Goal: Find specific page/section: Find specific page/section

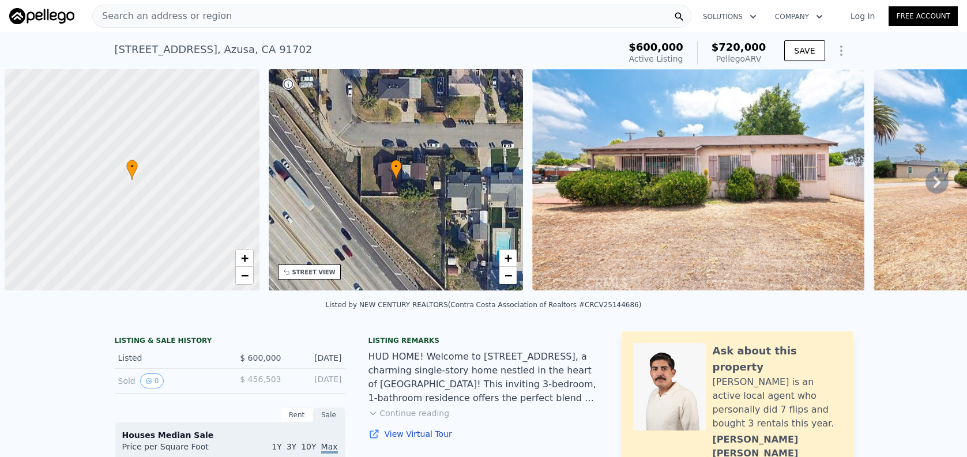
scroll to position [0, 5]
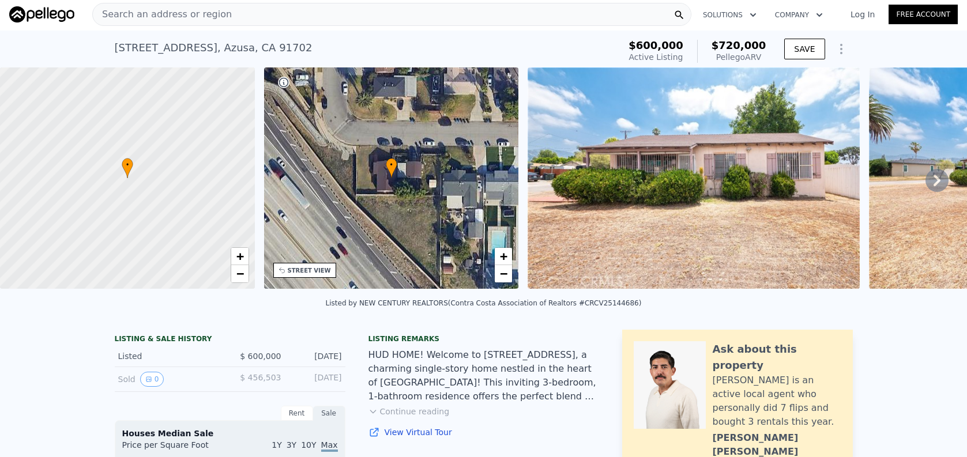
click at [264, 28] on nav "Search an address or region Solutions Company Open main menu Log In Free Account" at bounding box center [483, 14] width 967 height 32
click at [265, 23] on div "Search an address or region" at bounding box center [391, 14] width 599 height 23
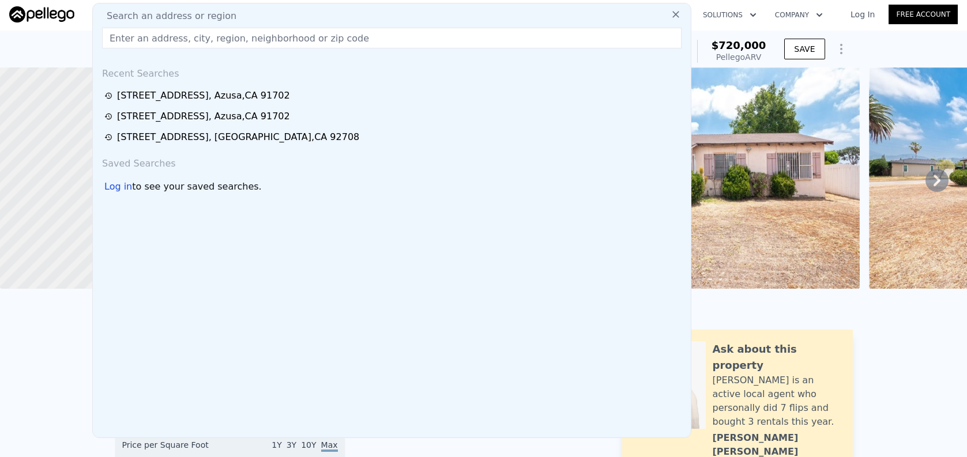
click at [273, 41] on input "text" at bounding box center [392, 38] width 580 height 21
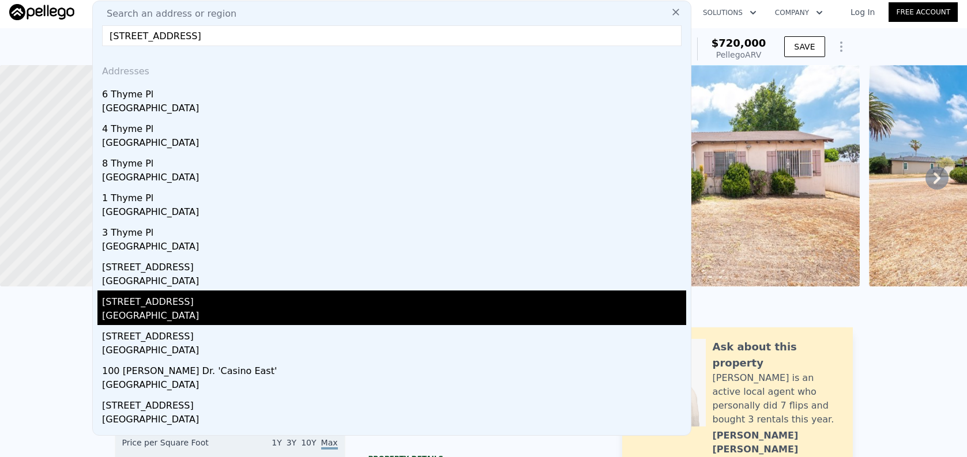
scroll to position [8, 0]
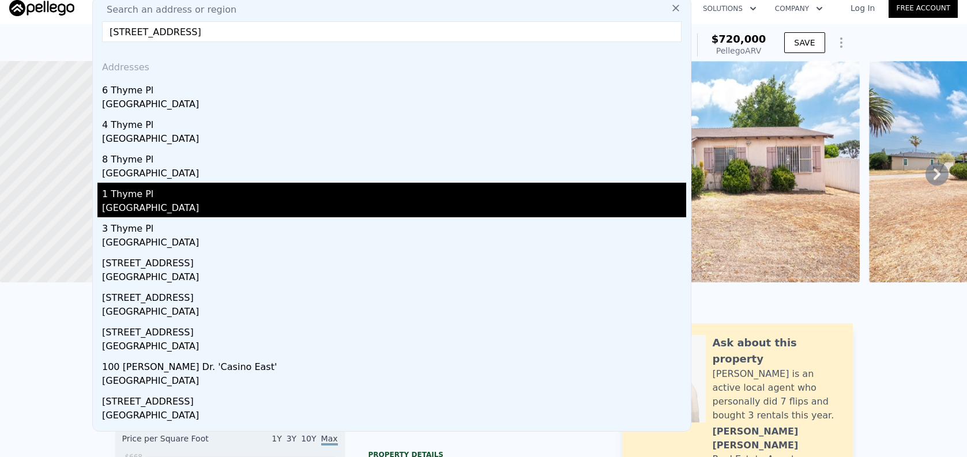
type input "[STREET_ADDRESS]"
click at [303, 198] on div "1 Thyme Pl" at bounding box center [394, 192] width 584 height 18
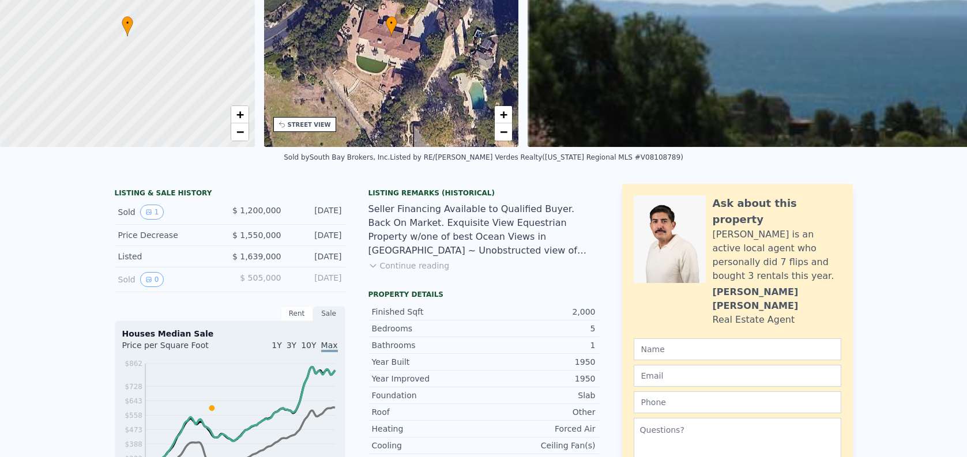
scroll to position [4, 0]
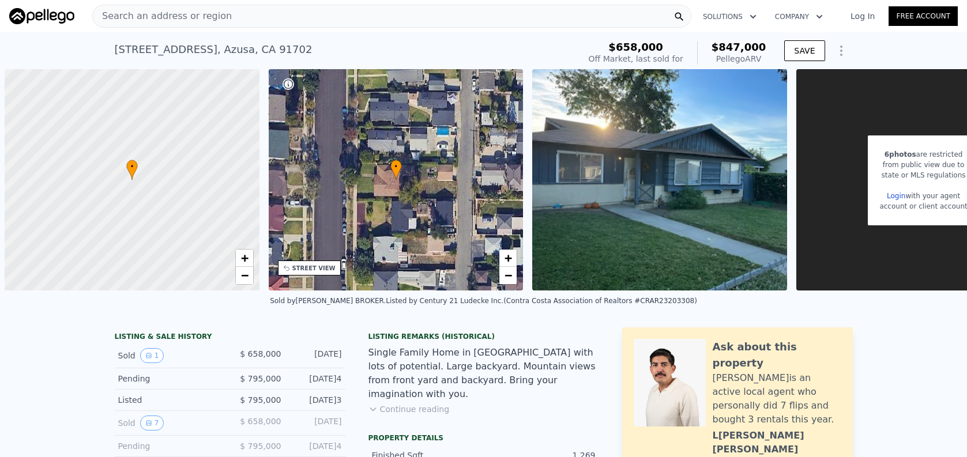
scroll to position [0, 5]
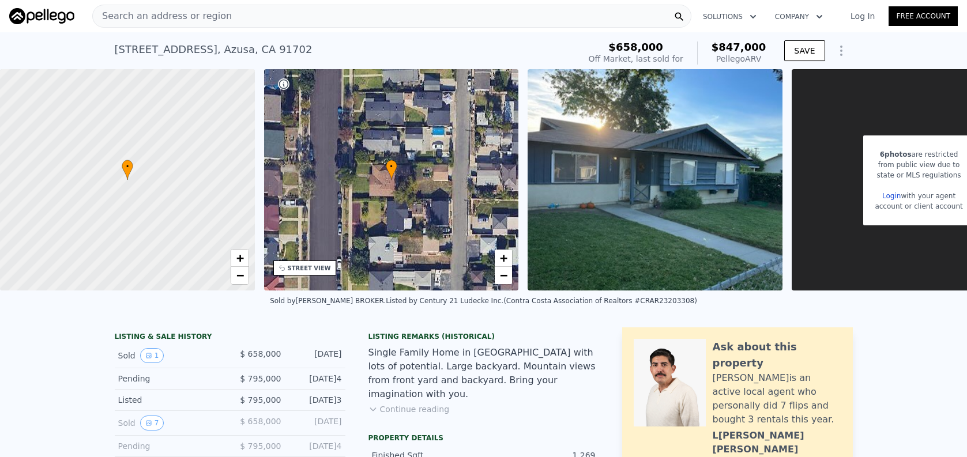
click at [220, 21] on div "Search an address or region" at bounding box center [391, 16] width 599 height 23
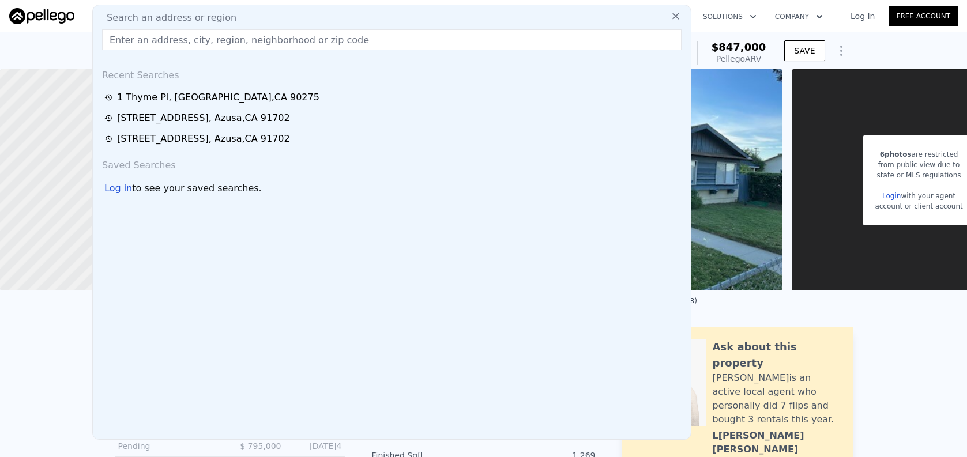
type input "4"
type input "5629"
checkbox input "false"
checkbox input "true"
type input "$ 852,000"
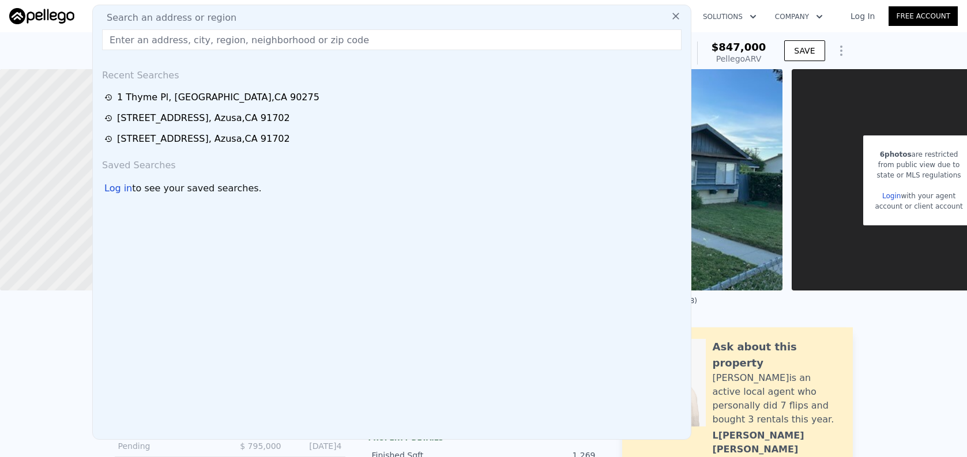
type input "$ 139,555"
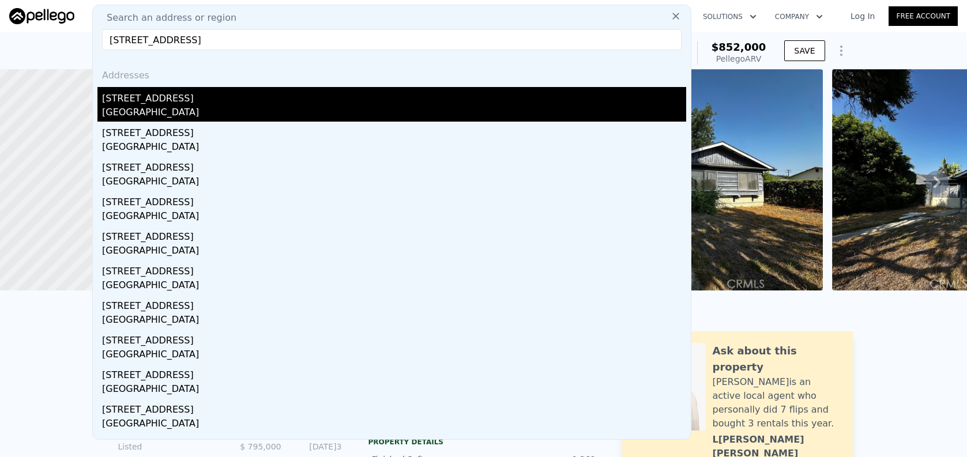
type input "17303 Chatsworth Street, Los Angeles, CA 91344 #4"
click at [226, 95] on div "17303 Chatsworth St Apt 5" at bounding box center [394, 96] width 584 height 18
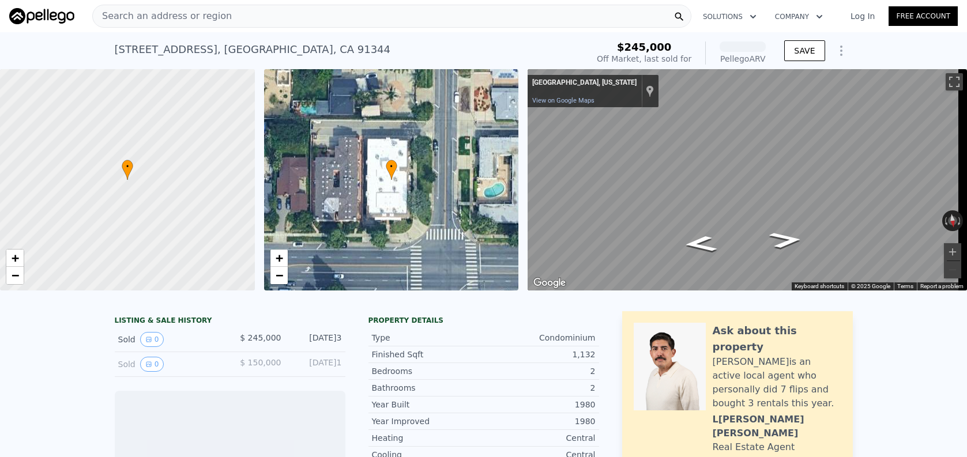
click at [216, 7] on div "Search an address or region" at bounding box center [162, 16] width 139 height 22
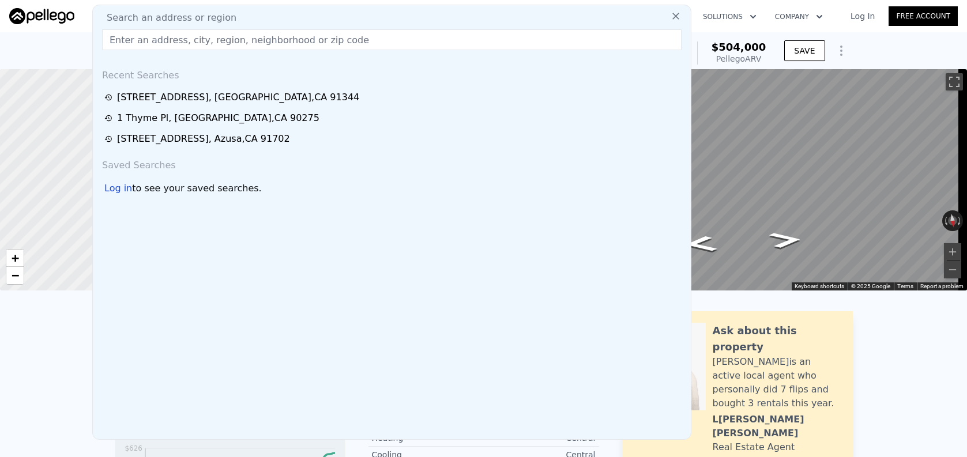
click at [313, 46] on input "text" at bounding box center [392, 39] width 580 height 21
paste input "17303 Chatsworth Street, Los Angeles, CA 91344 #4"
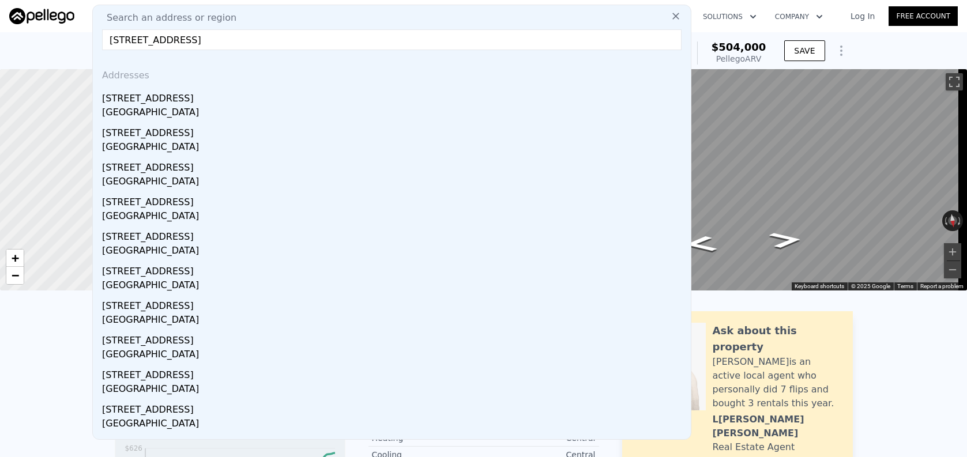
type input "17303 Chatsworth Street, Los Angeles, CA 91344 #4"
